Goal: Obtain resource: Download file/media

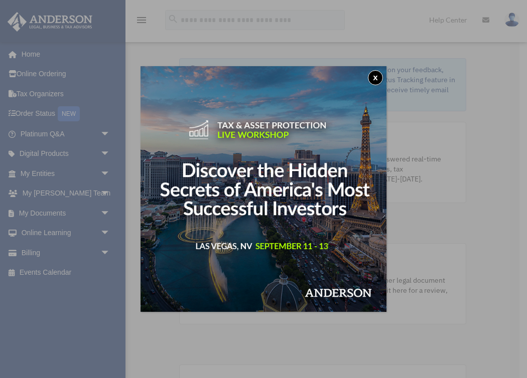
click at [369, 74] on button "x" at bounding box center [375, 77] width 15 height 15
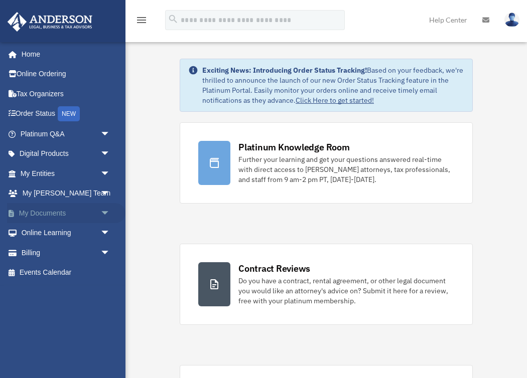
click at [107, 214] on span "arrow_drop_down" at bounding box center [110, 213] width 20 height 21
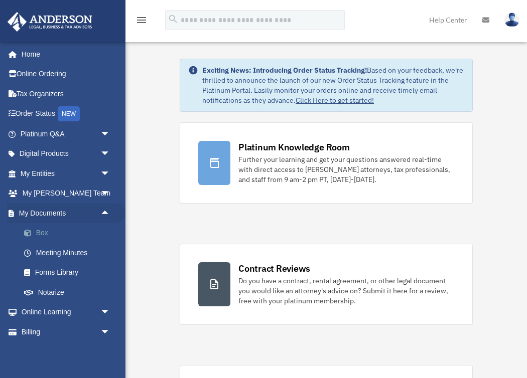
click at [44, 236] on link "Box" at bounding box center [69, 233] width 111 height 20
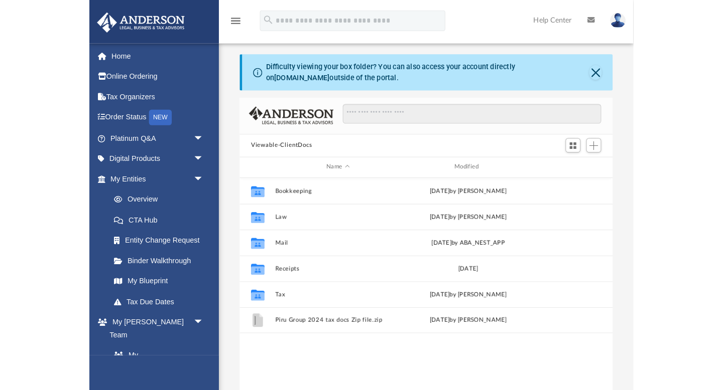
scroll to position [228, 537]
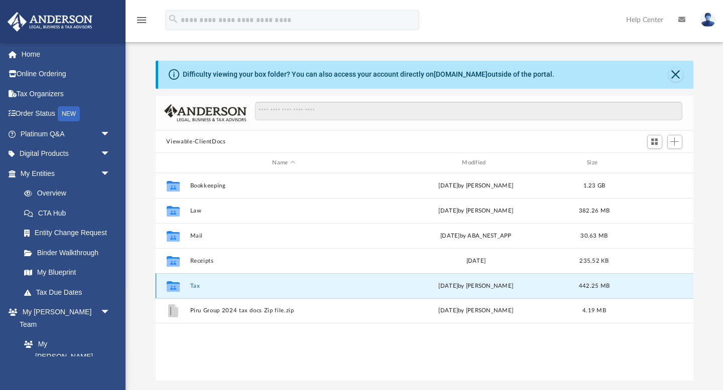
click at [267, 283] on button "Tax" at bounding box center [284, 286] width 188 height 7
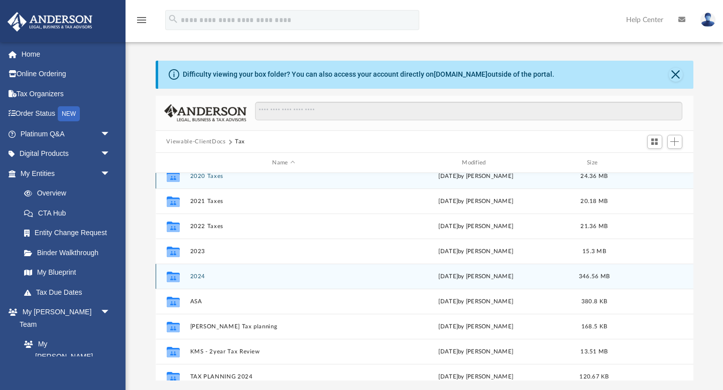
scroll to position [12, 0]
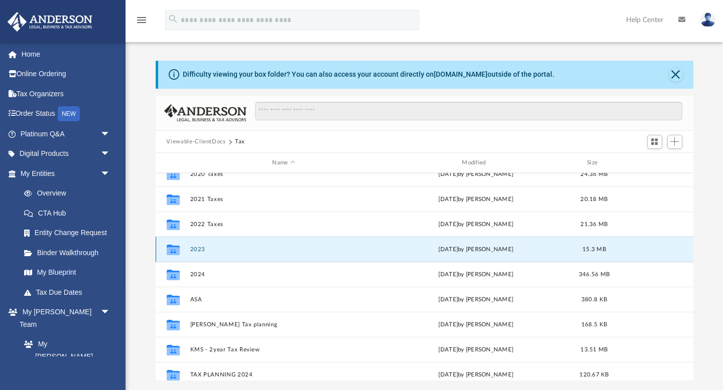
click at [264, 251] on button "2023" at bounding box center [284, 249] width 188 height 7
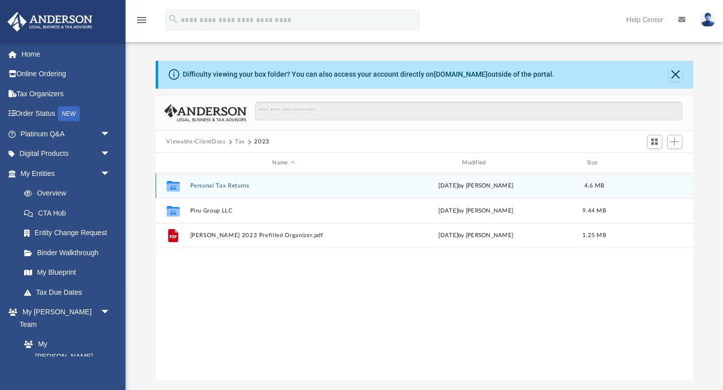
scroll to position [0, 0]
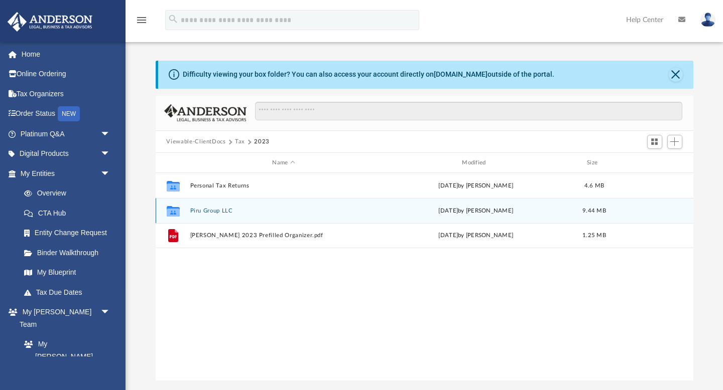
click at [261, 211] on button "Piru Group LLC" at bounding box center [284, 211] width 188 height 7
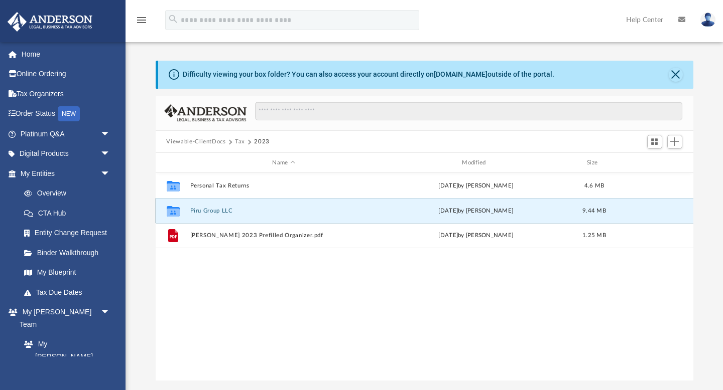
click at [261, 211] on button "Piru Group LLC" at bounding box center [284, 211] width 188 height 7
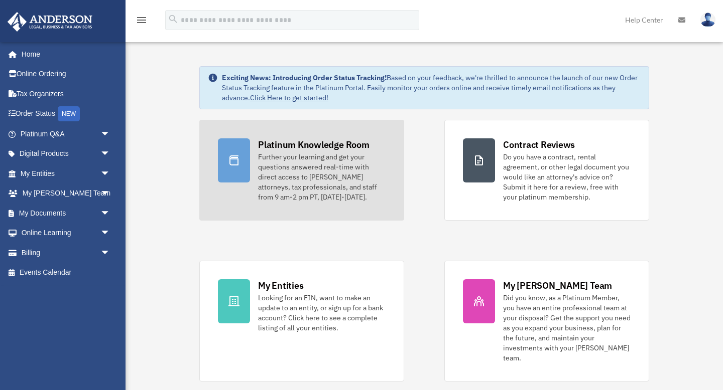
scroll to position [8, 0]
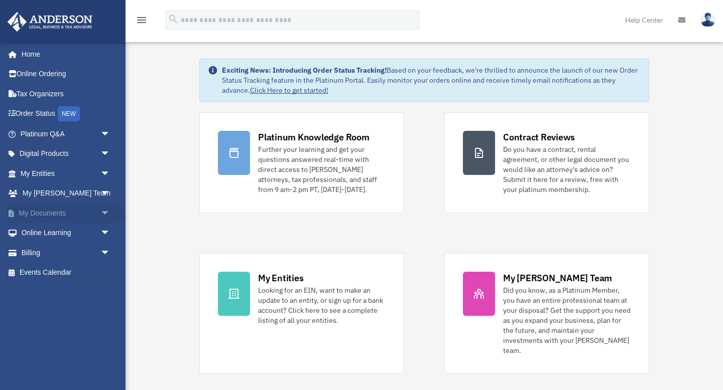
click at [103, 215] on span "arrow_drop_down" at bounding box center [110, 213] width 20 height 21
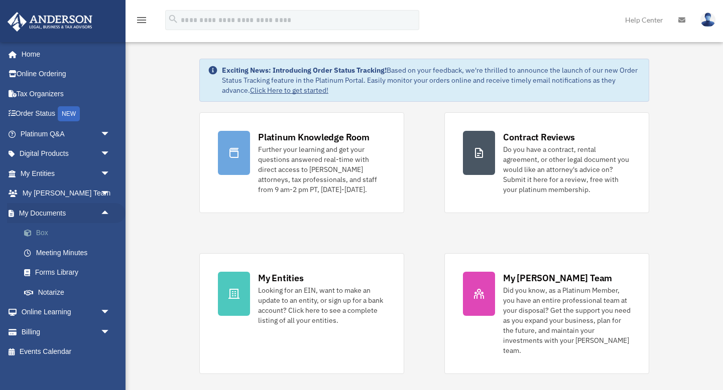
click at [38, 235] on link "Box" at bounding box center [69, 233] width 111 height 20
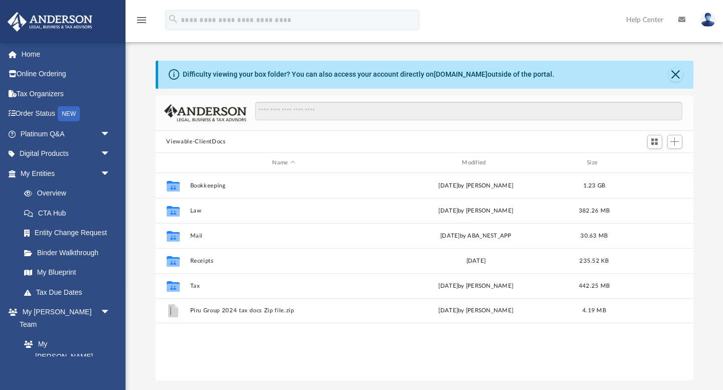
scroll to position [228, 537]
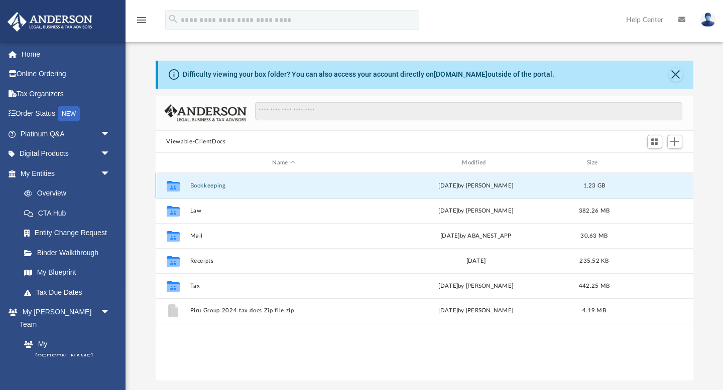
click at [233, 186] on button "Bookkeeping" at bounding box center [284, 186] width 188 height 7
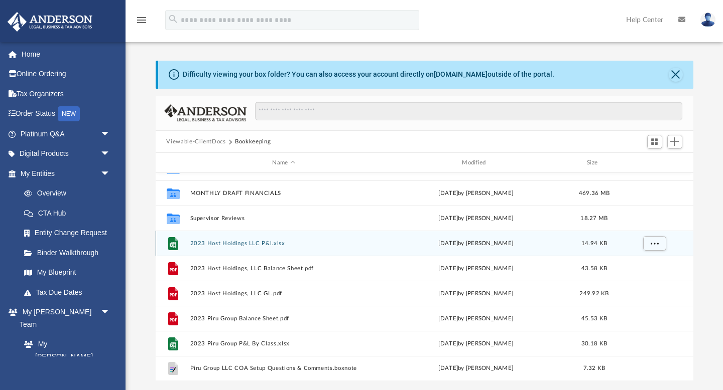
scroll to position [0, 0]
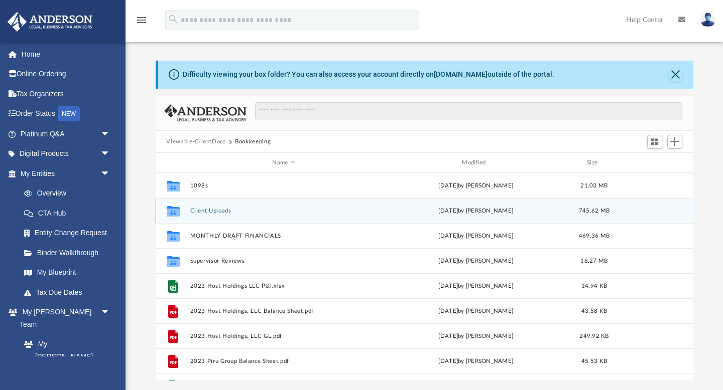
click at [238, 212] on button "Client Uploads" at bounding box center [284, 211] width 188 height 7
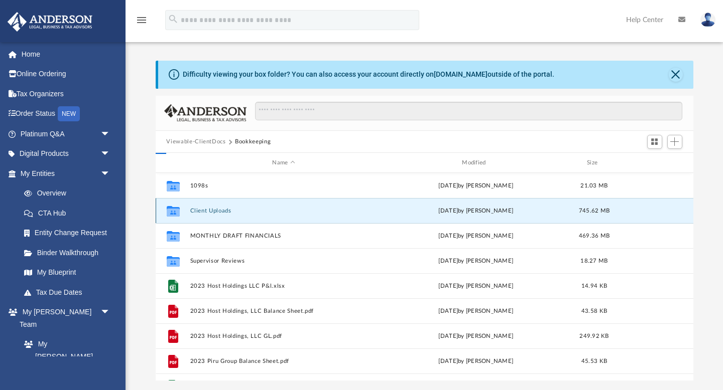
click at [238, 212] on button "Client Uploads" at bounding box center [284, 211] width 188 height 7
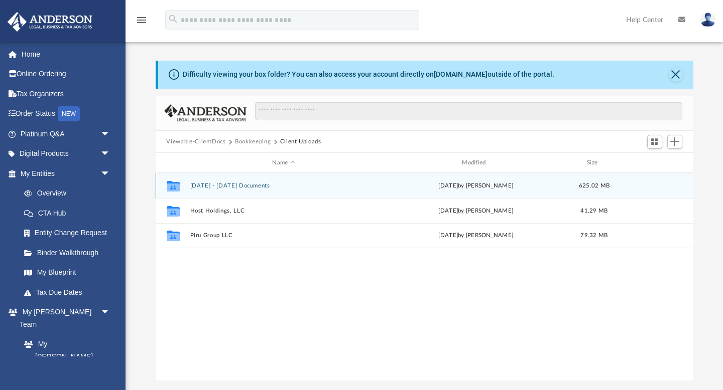
click at [250, 188] on button "2020 - 2023 Documents" at bounding box center [284, 186] width 188 height 7
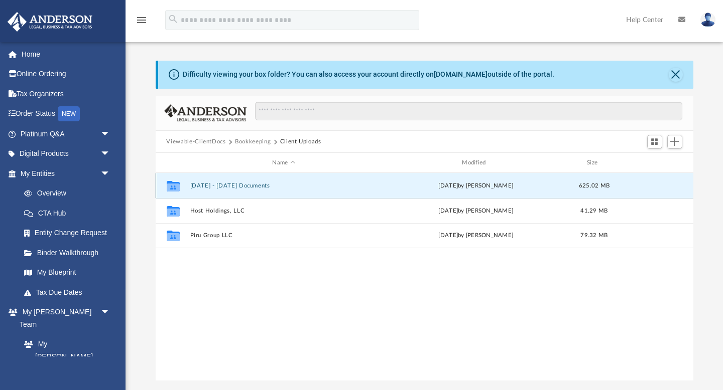
click at [250, 188] on button "2020 - 2023 Documents" at bounding box center [284, 186] width 188 height 7
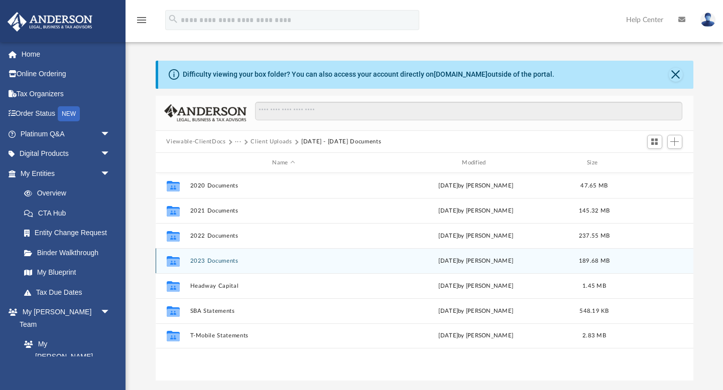
click at [269, 266] on div "Collaborated Folder 2023 Documents Sat Jan 20 2024 by Jessica Garahan 189.68 MB" at bounding box center [424, 260] width 537 height 25
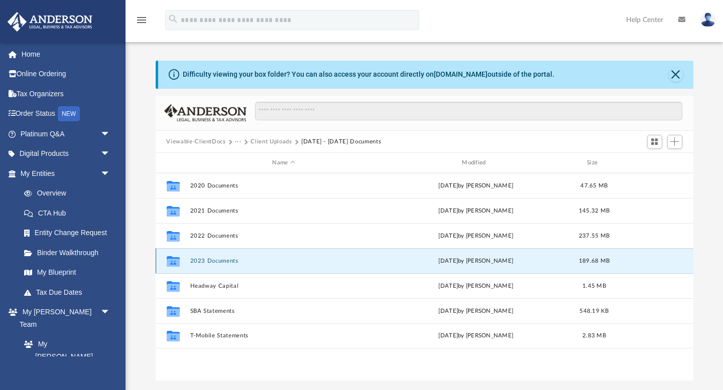
click at [269, 266] on div "Collaborated Folder 2023 Documents Sat Jan 20 2024 by Jessica Garahan 189.68 MB" at bounding box center [424, 260] width 537 height 25
click at [255, 265] on div "Collaborated Folder 2023 Documents Sat Jan 20 2024 by Jessica Garahan 189.68 MB" at bounding box center [424, 260] width 537 height 25
click at [208, 260] on button "2023 Documents" at bounding box center [284, 261] width 188 height 7
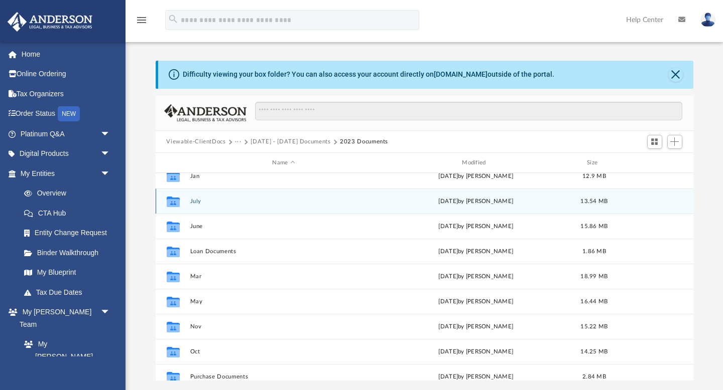
scroll to position [143, 0]
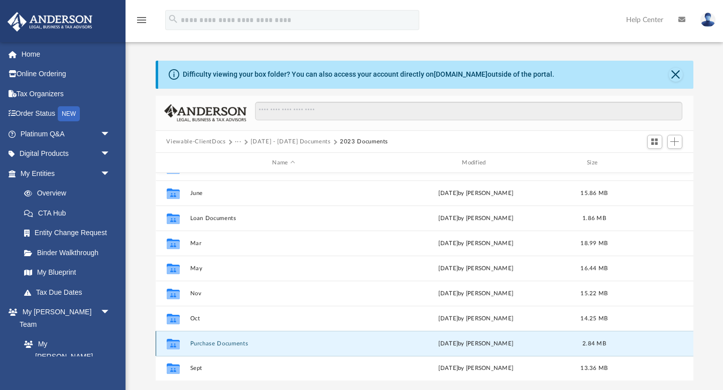
click at [235, 344] on button "Purchase Documents" at bounding box center [284, 344] width 188 height 7
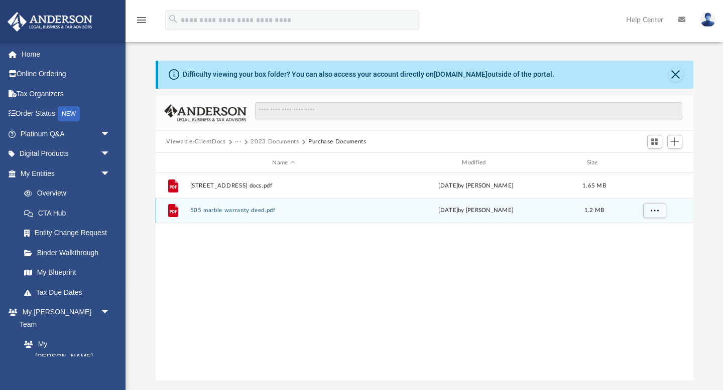
click at [287, 217] on div "File 505 marble warranty deed.pdf Tue Aug 15 2023 by David Vilar 1.2 MB" at bounding box center [424, 210] width 537 height 25
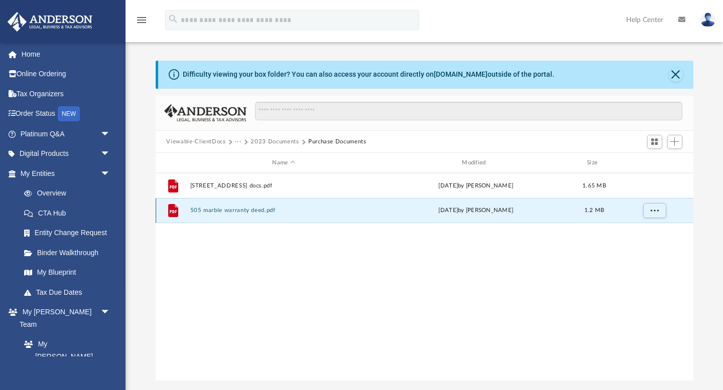
click at [287, 217] on div "File 505 marble warranty deed.pdf Tue Aug 15 2023 by David Vilar 1.2 MB" at bounding box center [424, 210] width 537 height 25
click at [285, 208] on button "505 marble warranty deed.pdf" at bounding box center [284, 211] width 188 height 7
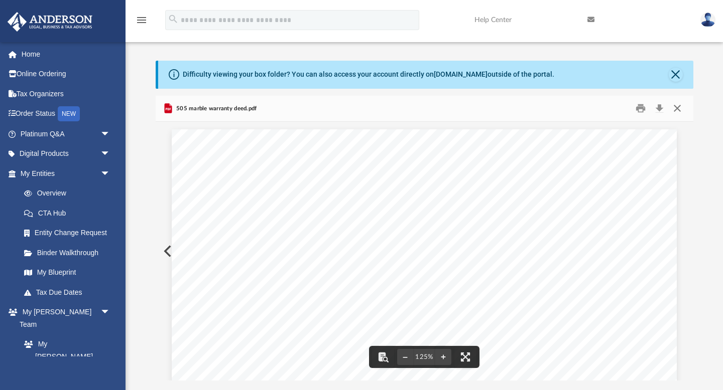
click at [673, 107] on button "Close" at bounding box center [677, 109] width 18 height 16
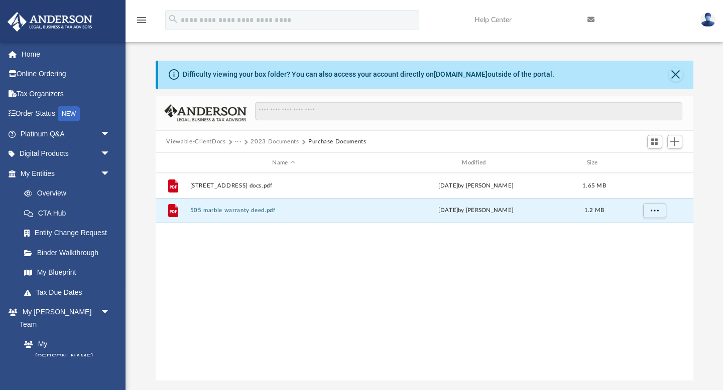
click at [259, 143] on button "2023 Documents" at bounding box center [274, 141] width 48 height 9
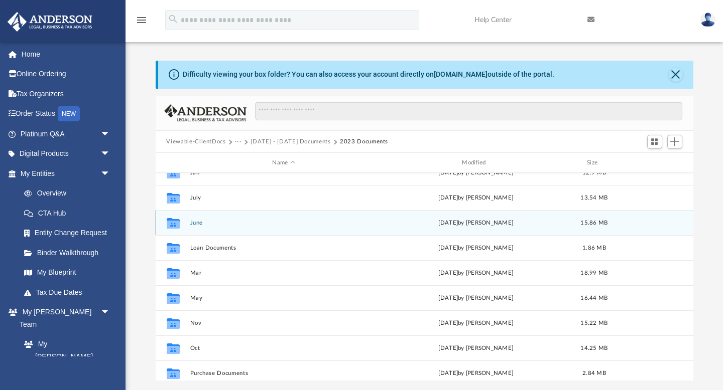
scroll to position [125, 0]
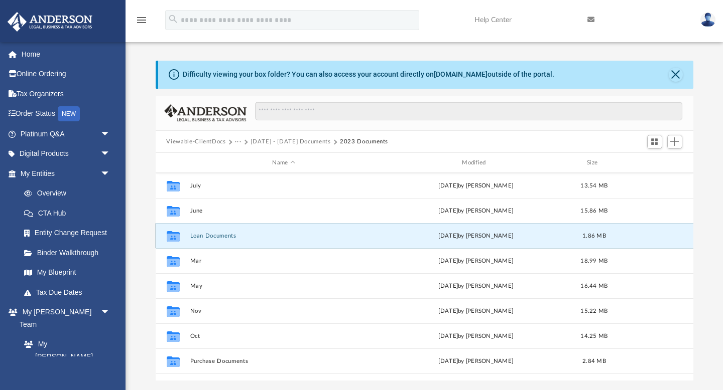
click at [234, 236] on button "Loan Documents" at bounding box center [284, 236] width 188 height 7
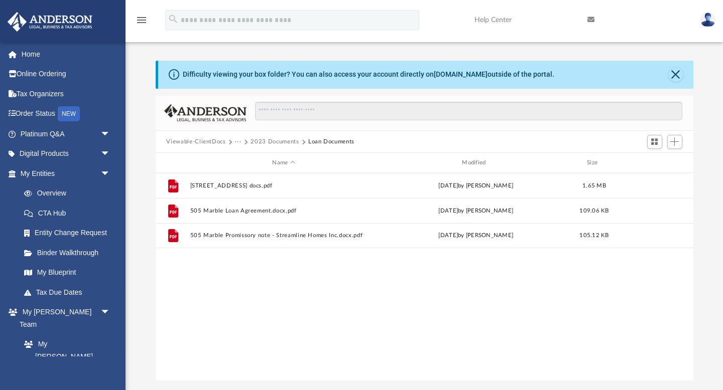
scroll to position [0, 0]
click at [270, 142] on button "2023 Documents" at bounding box center [274, 141] width 48 height 9
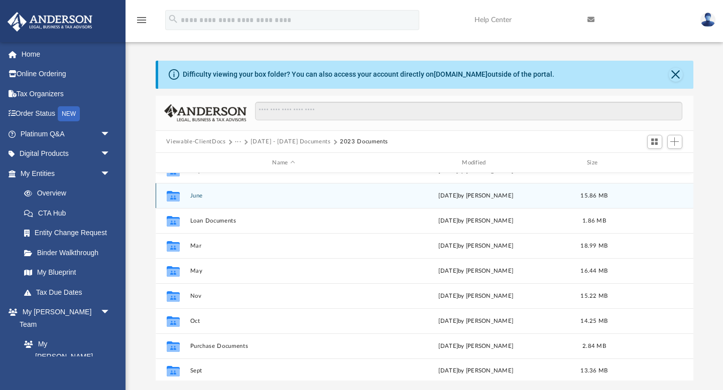
scroll to position [143, 0]
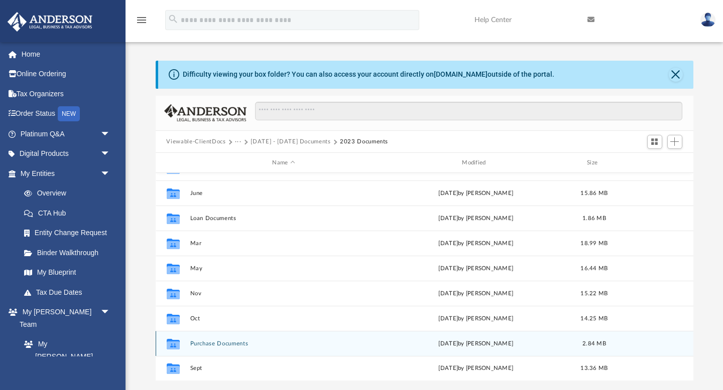
click at [246, 344] on button "Purchase Documents" at bounding box center [284, 344] width 188 height 7
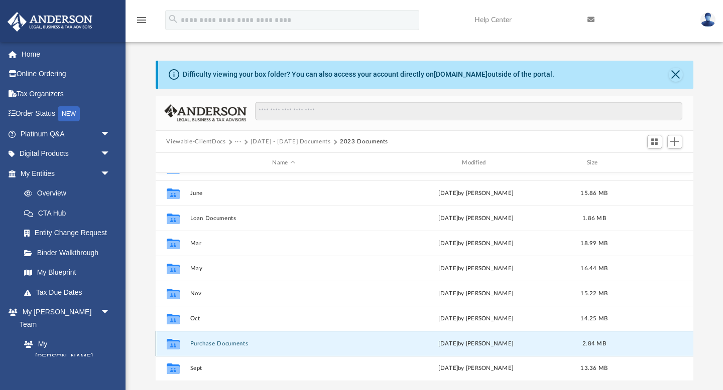
click at [246, 344] on button "Purchase Documents" at bounding box center [284, 344] width 188 height 7
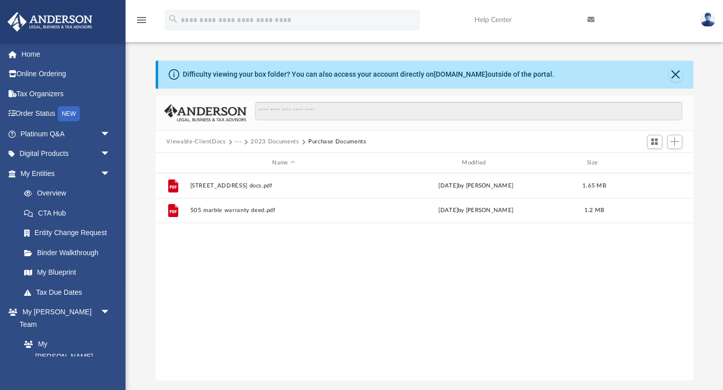
click at [288, 140] on button "2023 Documents" at bounding box center [274, 141] width 48 height 9
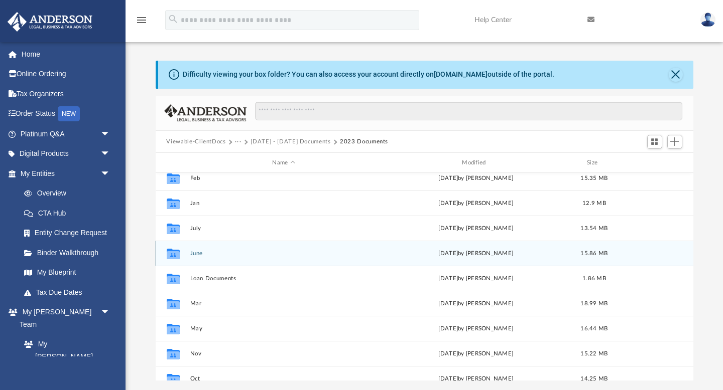
scroll to position [138, 0]
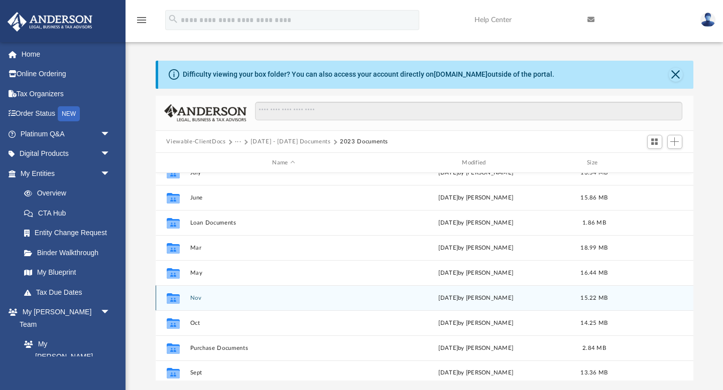
click at [227, 302] on div "Collaborated Folder Nov Sat Jan 20 2024 by David Vilar 15.22 MB" at bounding box center [424, 297] width 537 height 25
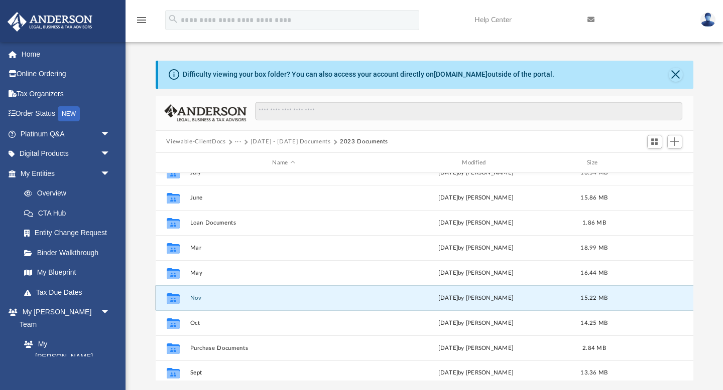
click at [191, 295] on button "Nov" at bounding box center [284, 298] width 188 height 7
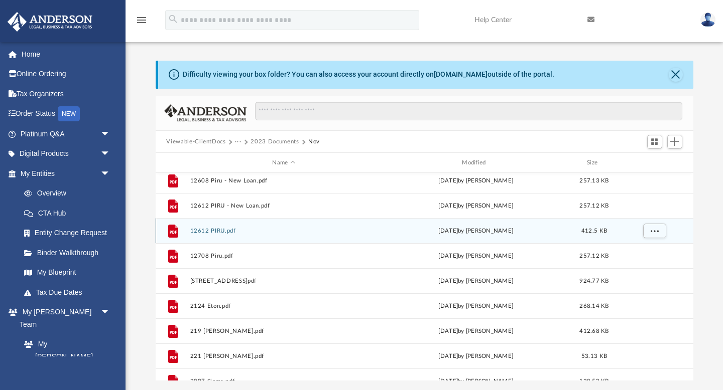
scroll to position [42, 0]
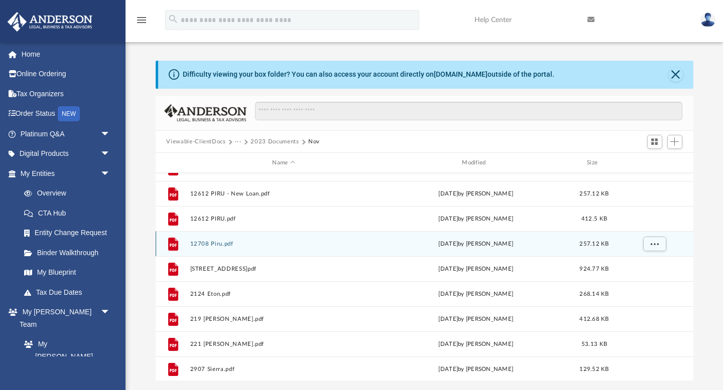
click at [239, 247] on div "File 12708 Piru.pdf Sat Jan 20 2024 by David Vilar 257.12 KB" at bounding box center [424, 243] width 537 height 25
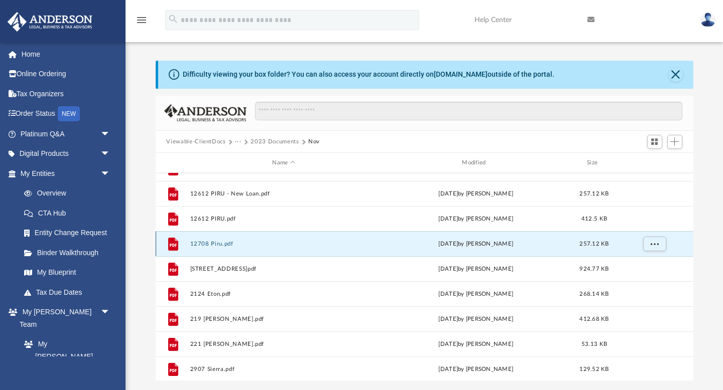
click at [239, 247] on div "File 12708 Piru.pdf Sat Jan 20 2024 by David Vilar 257.12 KB" at bounding box center [424, 243] width 537 height 25
click at [219, 244] on button "12708 Piru.pdf" at bounding box center [284, 244] width 188 height 7
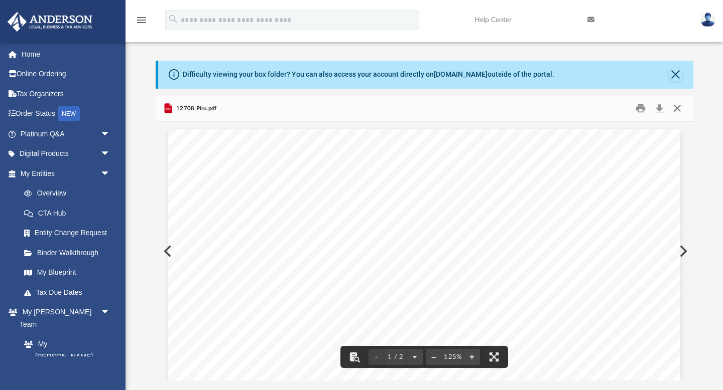
click at [677, 110] on button "Close" at bounding box center [677, 109] width 18 height 16
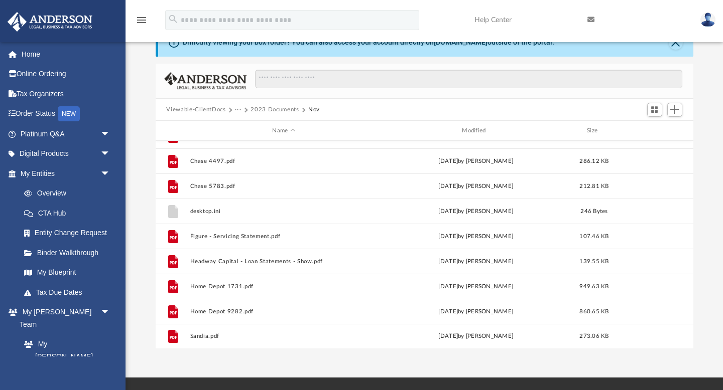
scroll to position [37, 0]
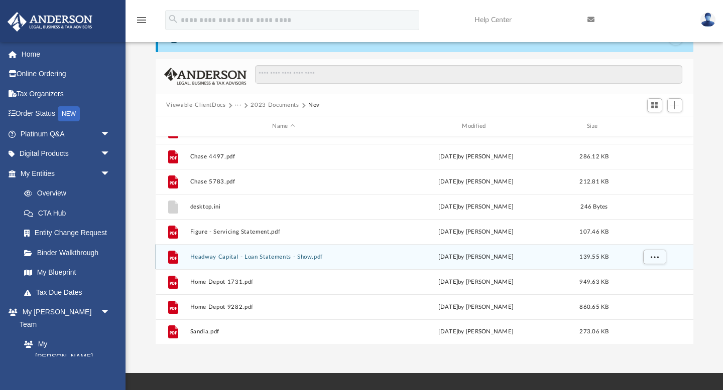
click at [258, 257] on button "Headway Capital - Loan Statements - Show.pdf" at bounding box center [284, 257] width 188 height 7
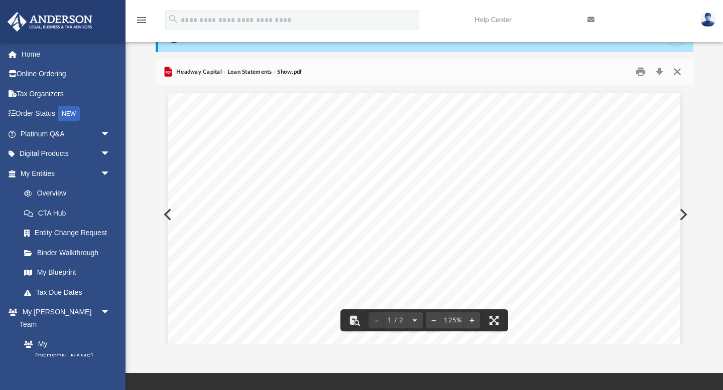
click at [676, 70] on button "Close" at bounding box center [677, 72] width 18 height 16
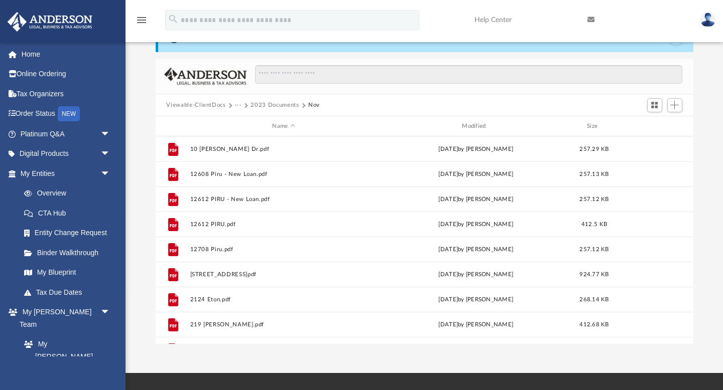
scroll to position [0, 0]
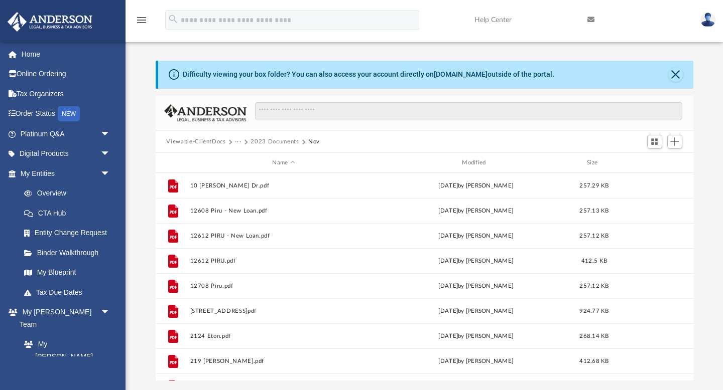
click at [255, 141] on button "2023 Documents" at bounding box center [274, 141] width 48 height 9
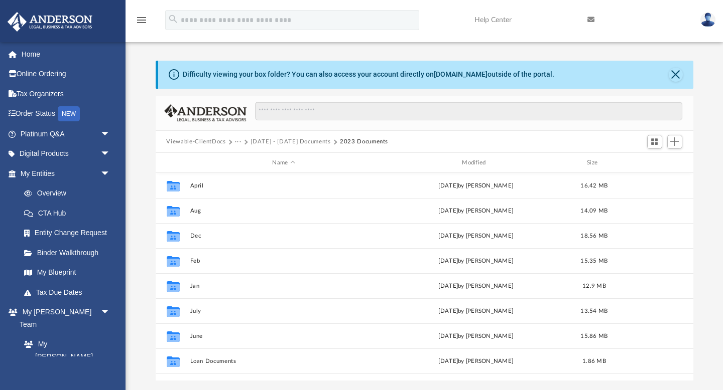
click at [262, 141] on button "2020 - 2023 Documents" at bounding box center [290, 141] width 80 height 9
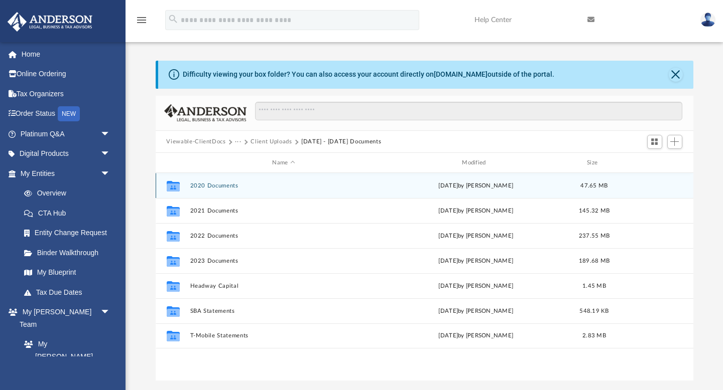
click at [211, 186] on button "2020 Documents" at bounding box center [284, 186] width 188 height 7
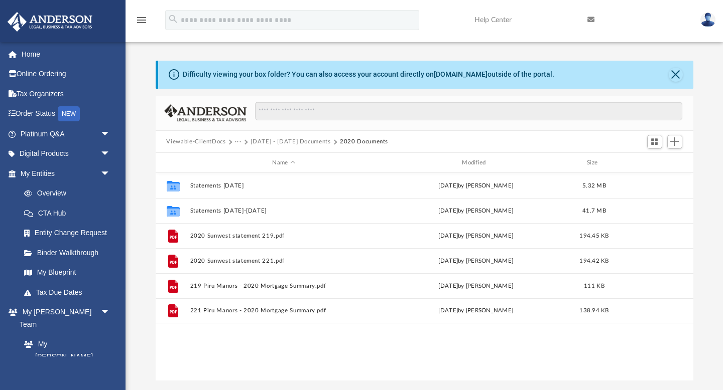
click at [292, 141] on button "2020 - 2023 Documents" at bounding box center [290, 141] width 80 height 9
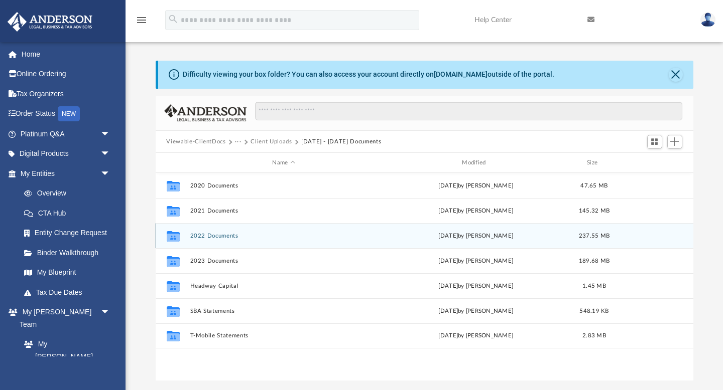
click at [225, 235] on button "2022 Documents" at bounding box center [284, 236] width 188 height 7
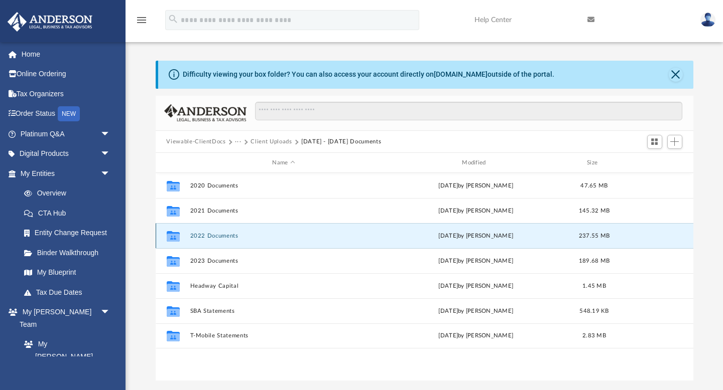
click at [225, 235] on button "2022 Documents" at bounding box center [284, 236] width 188 height 7
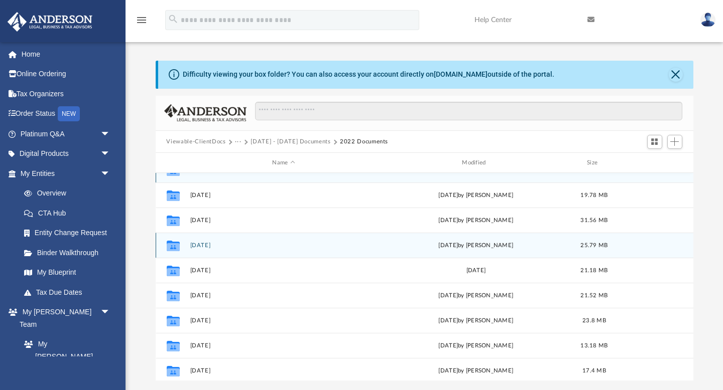
scroll to position [16, 0]
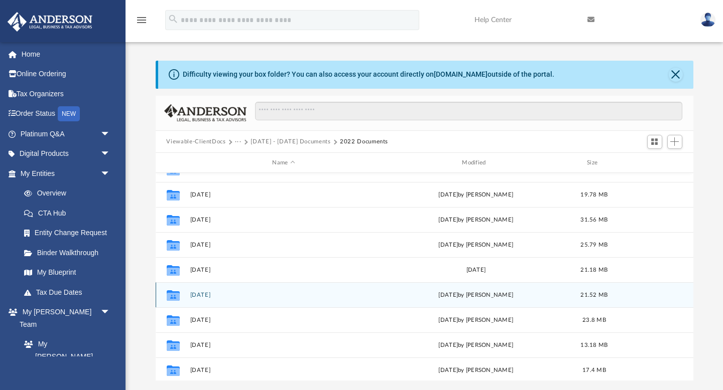
click at [207, 294] on button "06 June" at bounding box center [284, 295] width 188 height 7
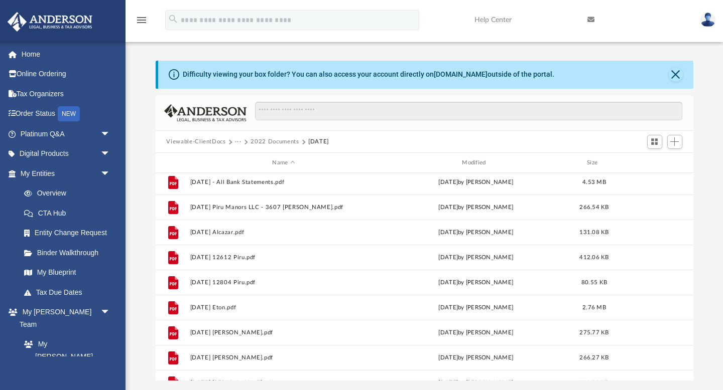
scroll to position [0, 0]
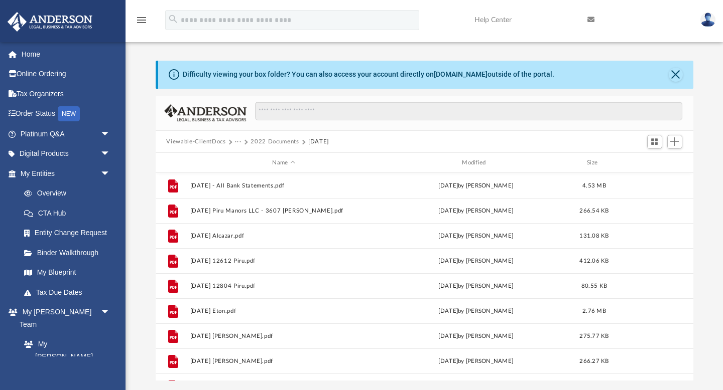
click at [266, 141] on button "2022 Documents" at bounding box center [274, 141] width 48 height 9
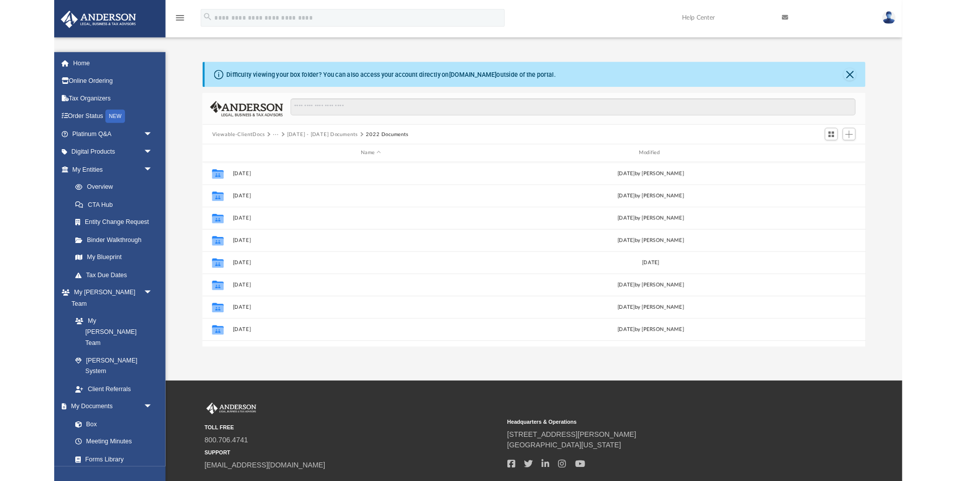
scroll to position [221, 740]
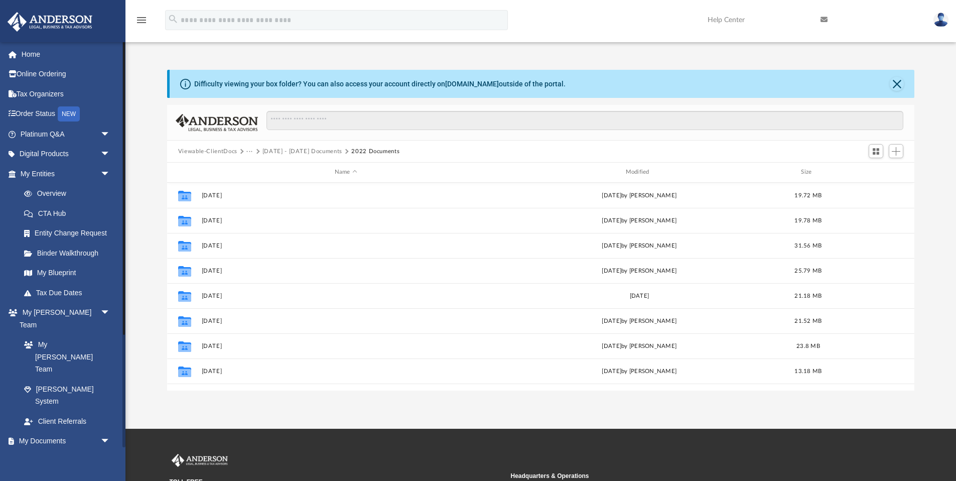
click at [63, 390] on link "Meeting Minutes" at bounding box center [69, 481] width 111 height 20
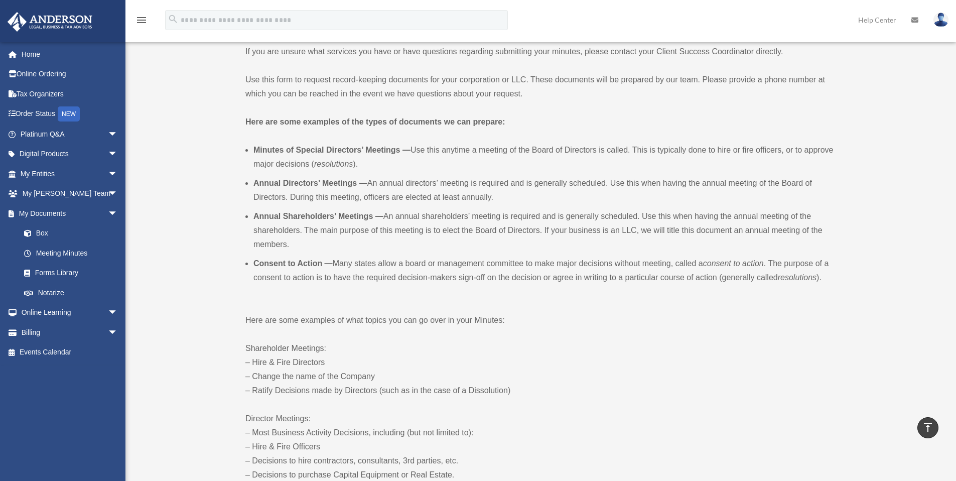
scroll to position [219, 0]
click at [47, 233] on link "Box" at bounding box center [73, 233] width 119 height 20
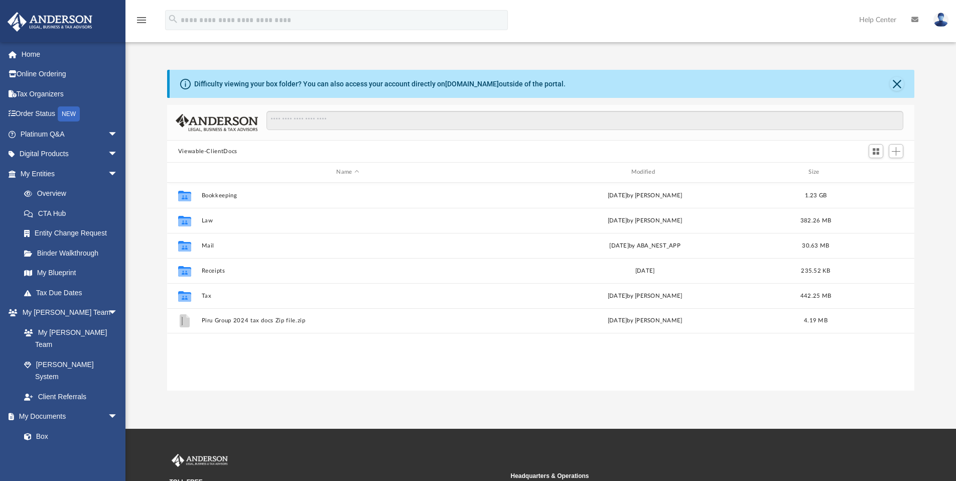
scroll to position [221, 740]
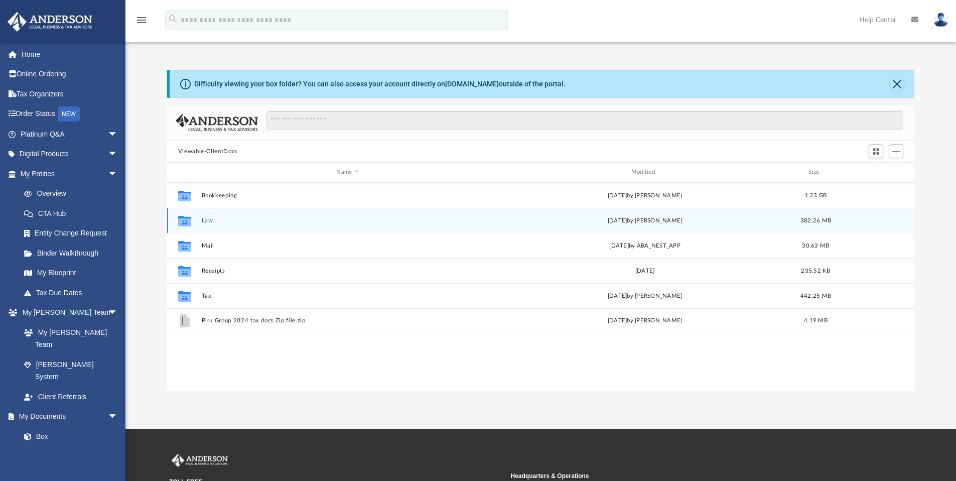
click at [228, 232] on div "Collaborated Folder Law [DATE] by [PERSON_NAME] 382.26 MB" at bounding box center [541, 220] width 748 height 25
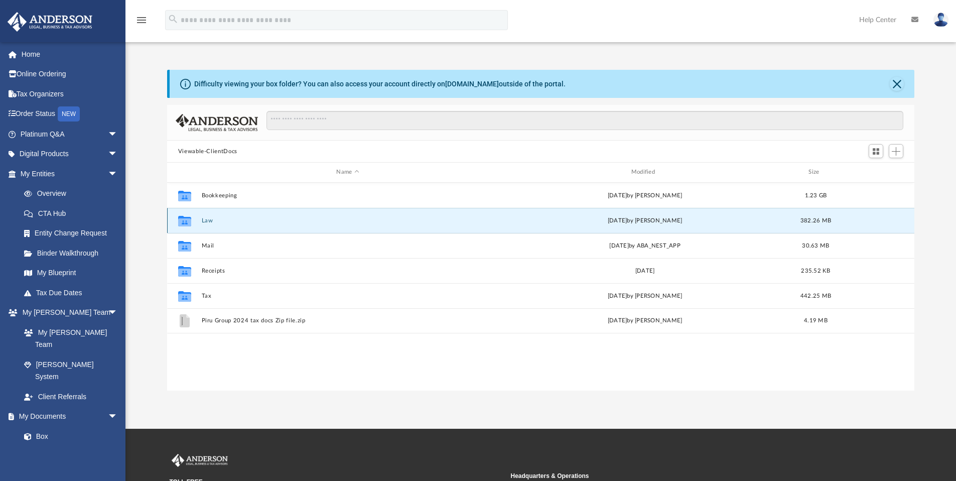
click at [193, 222] on div "Collaborated Folder" at bounding box center [184, 220] width 25 height 16
click at [186, 222] on icon "grid" at bounding box center [184, 220] width 13 height 11
click at [186, 221] on icon "grid" at bounding box center [184, 220] width 13 height 11
click at [420, 223] on button "Law" at bounding box center [347, 220] width 293 height 7
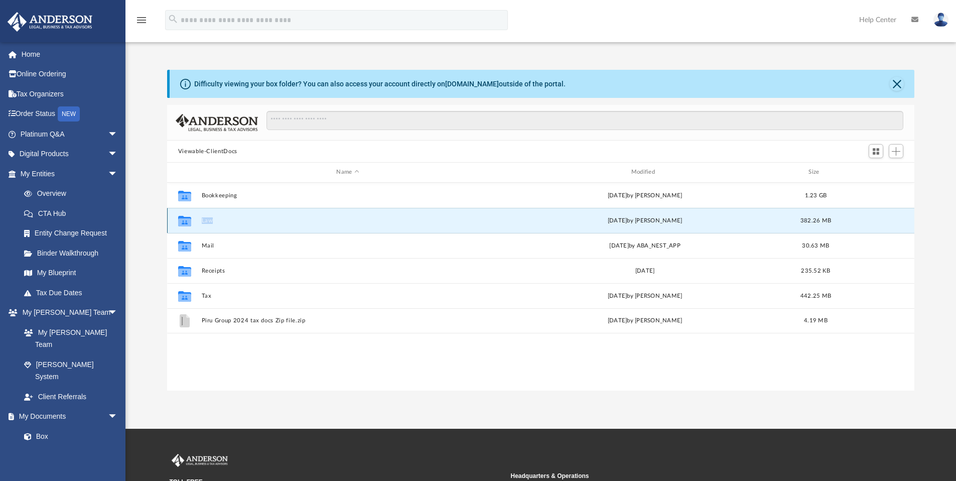
click at [420, 223] on button "Law" at bounding box center [347, 220] width 293 height 7
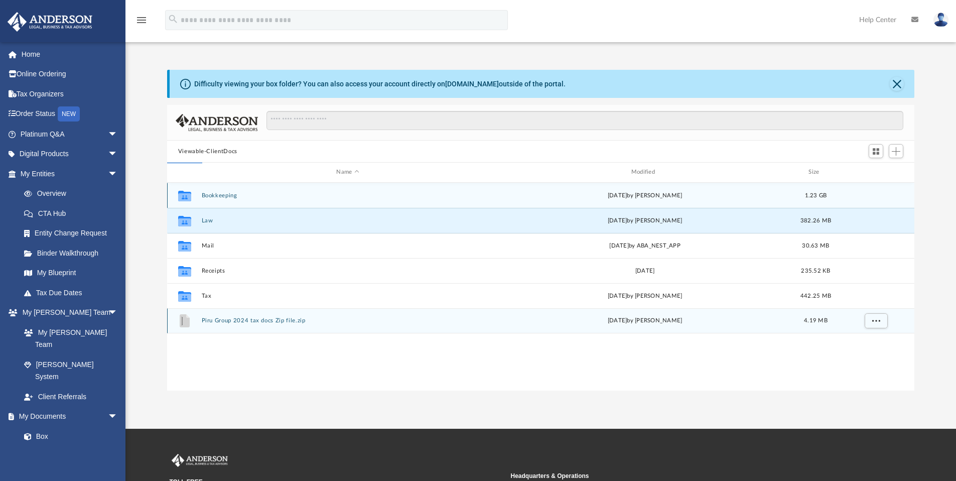
scroll to position [190, 740]
